Goal: Task Accomplishment & Management: Complete application form

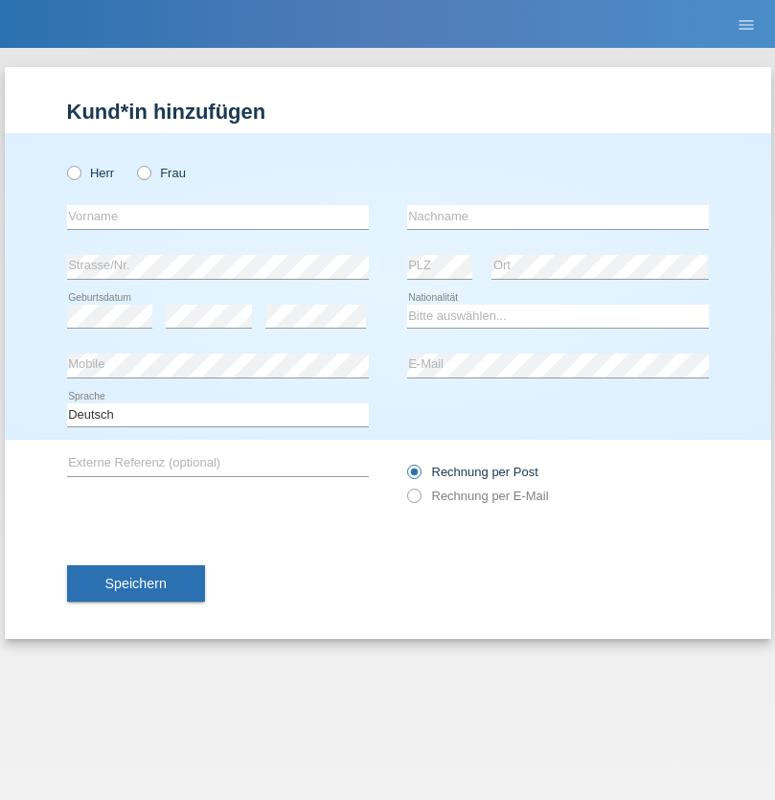
radio input "true"
click at [217, 216] on input "text" at bounding box center [218, 217] width 302 height 24
type input "[PERSON_NAME]"
click at [557, 216] on input "text" at bounding box center [558, 217] width 302 height 24
type input "Morina"
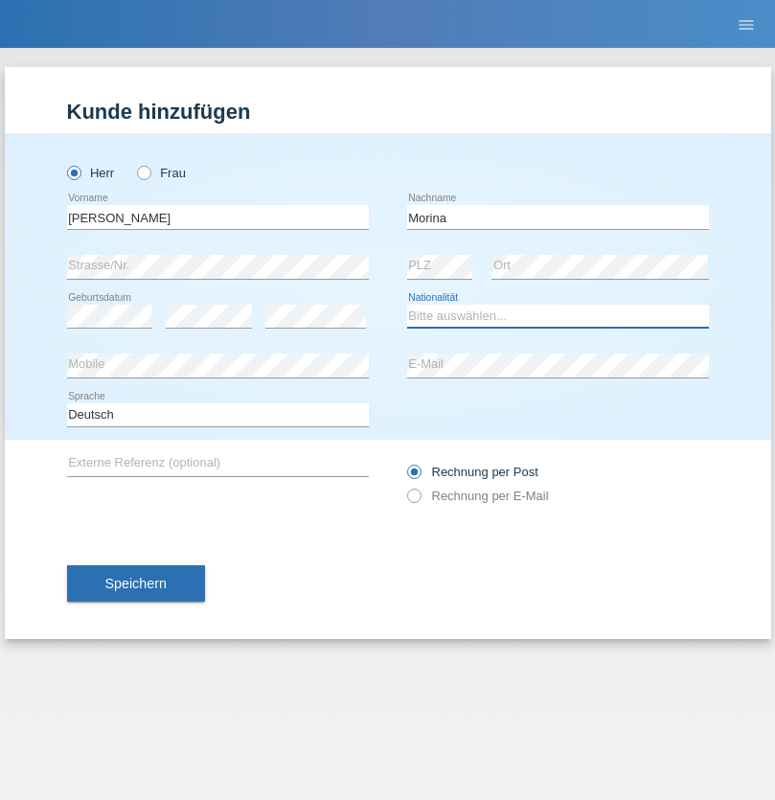
select select "XK"
select select "C"
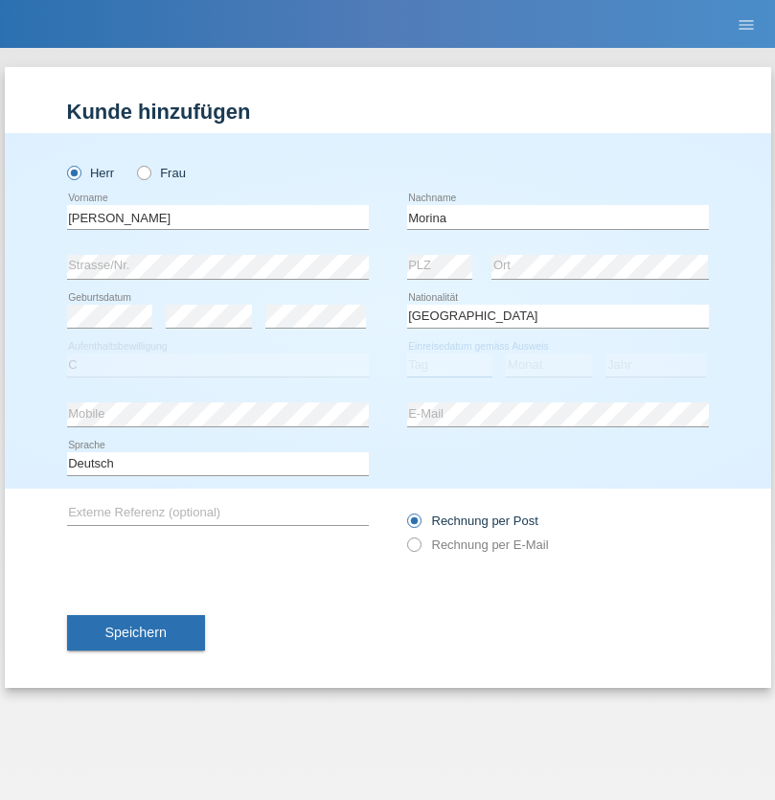
select select "05"
select select "09"
select select "1983"
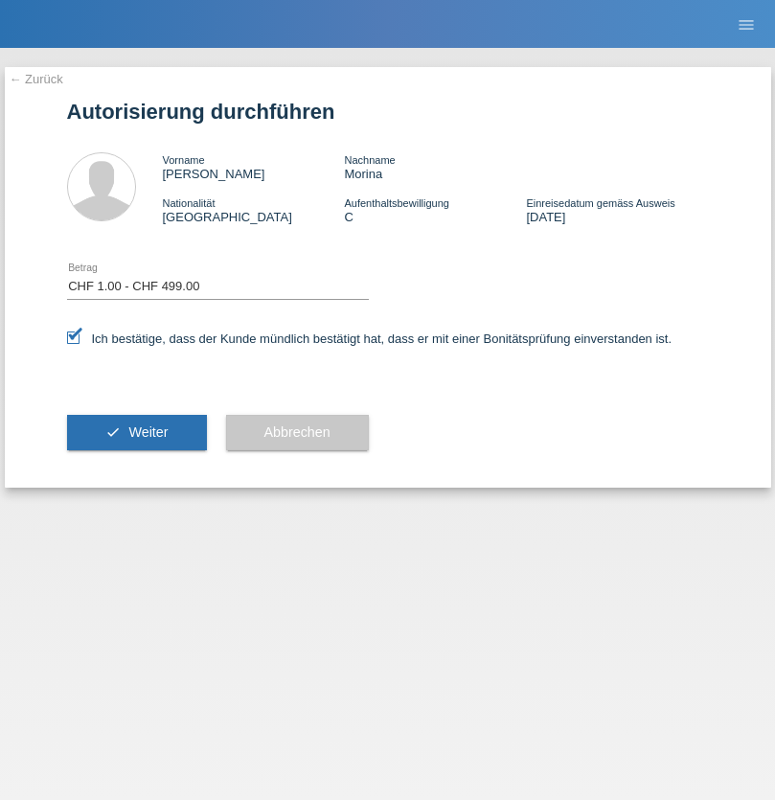
select select "1"
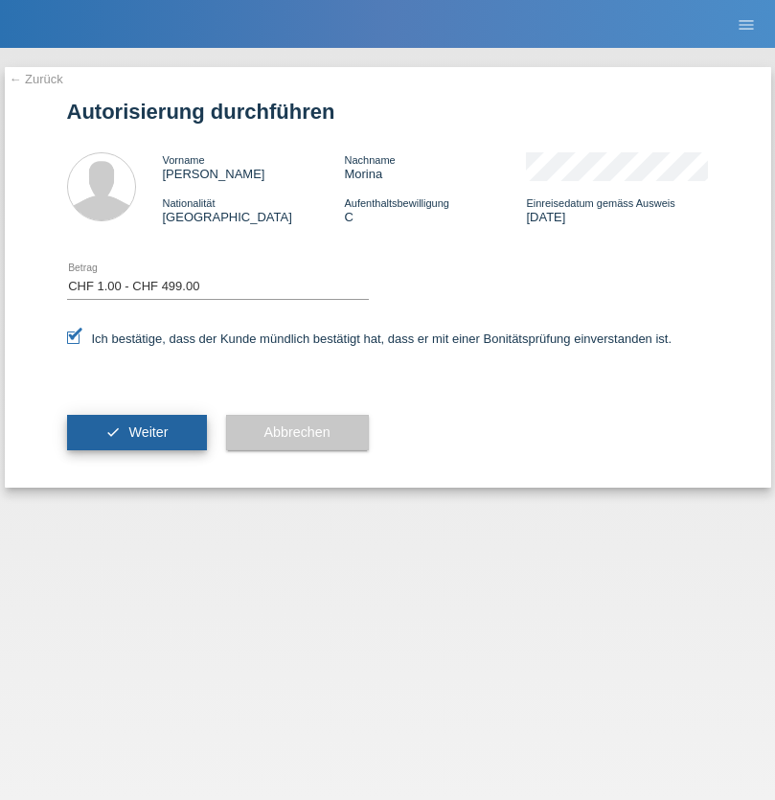
click at [136, 432] on span "Weiter" at bounding box center [147, 431] width 39 height 15
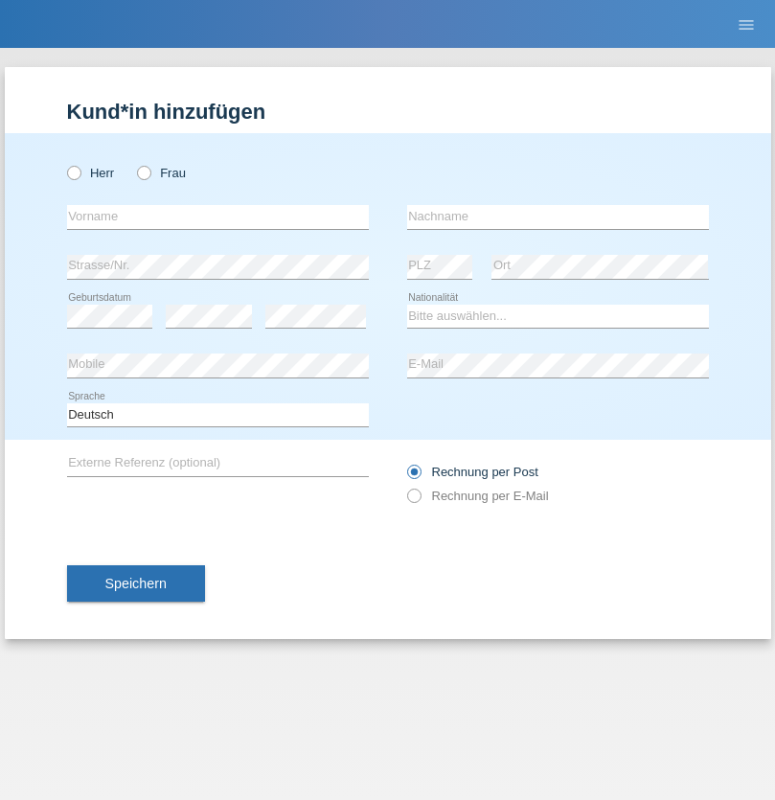
radio input "true"
click at [217, 216] on input "text" at bounding box center [218, 217] width 302 height 24
type input "[PERSON_NAME]"
click at [557, 216] on input "text" at bounding box center [558, 217] width 302 height 24
type input "[PERSON_NAME]"
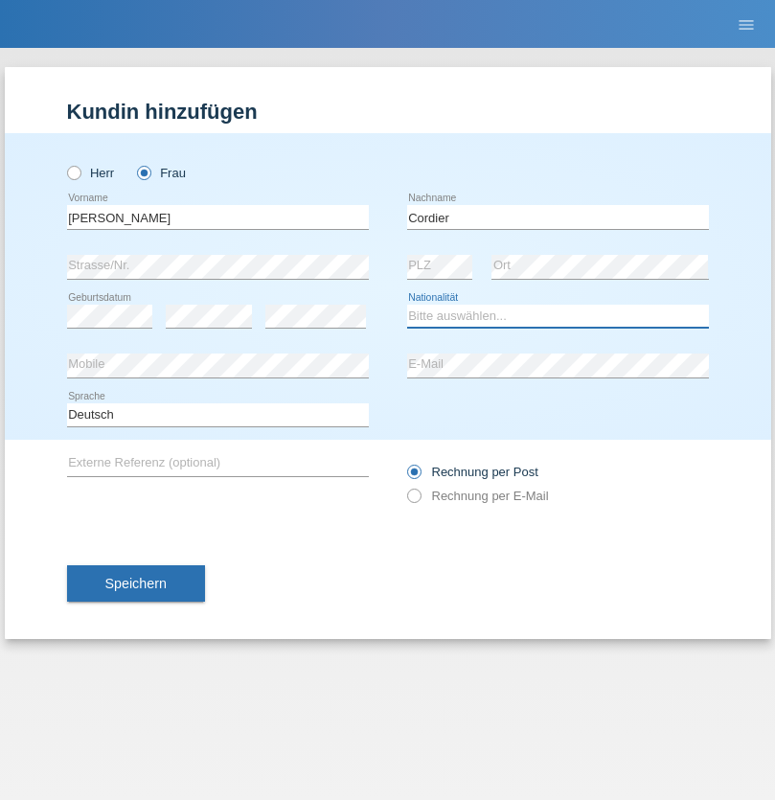
select select "PT"
select select "C"
select select "25"
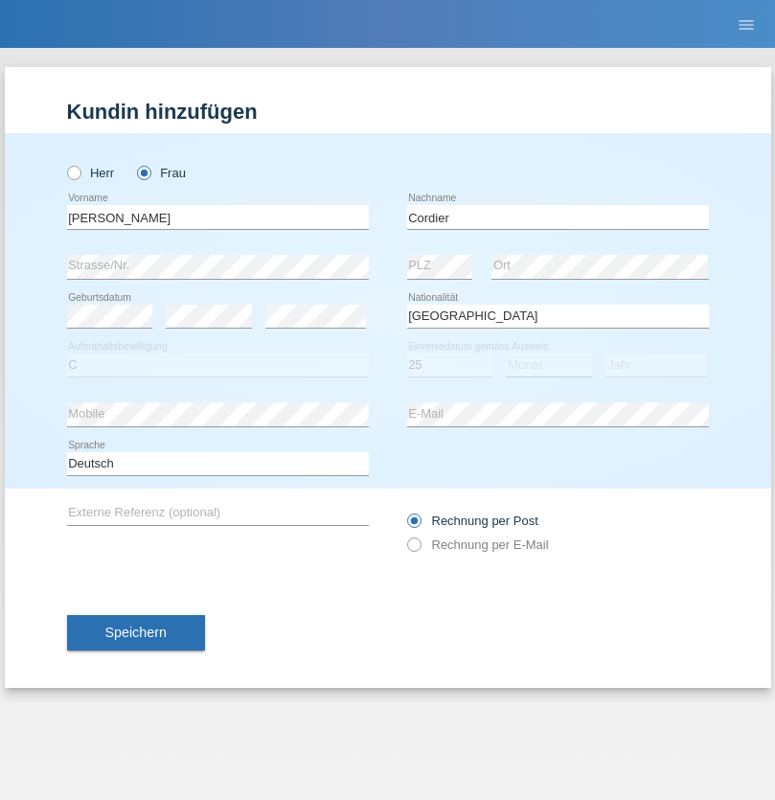
select select "09"
select select "2009"
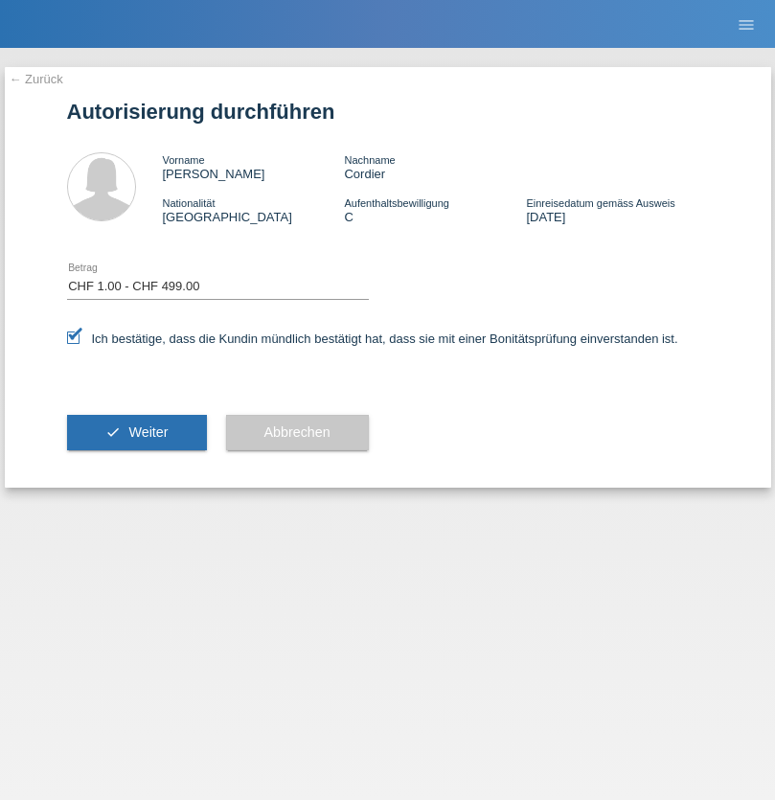
select select "1"
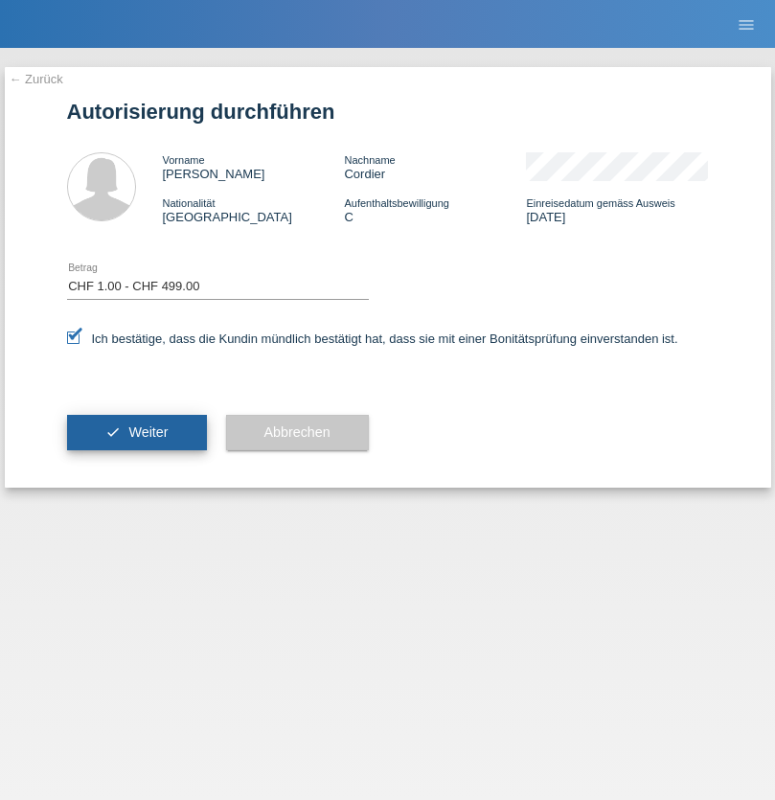
click at [136, 432] on span "Weiter" at bounding box center [147, 431] width 39 height 15
